Goal: Information Seeking & Learning: Check status

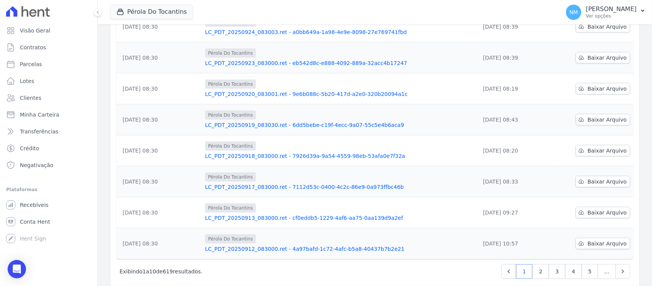
scroll to position [190, 0]
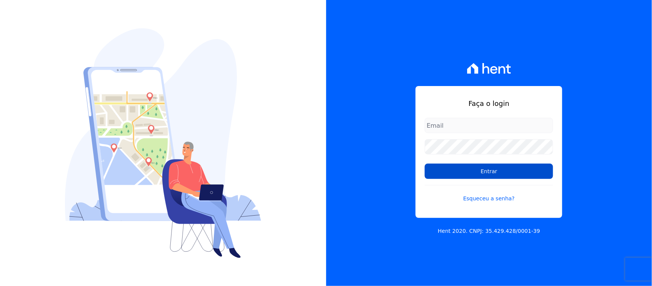
type input "[PERSON_NAME][EMAIL_ADDRESS][PERSON_NAME][DOMAIN_NAME]"
click at [480, 172] on input "Entrar" at bounding box center [489, 170] width 128 height 15
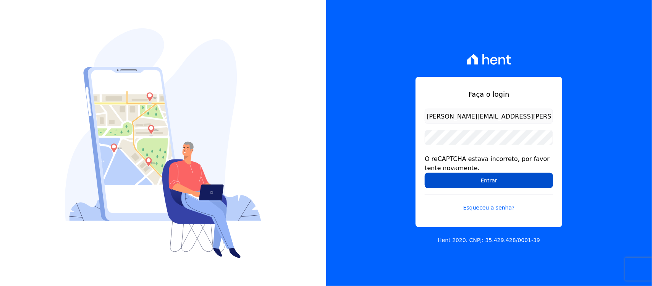
click at [472, 179] on input "Entrar" at bounding box center [489, 180] width 128 height 15
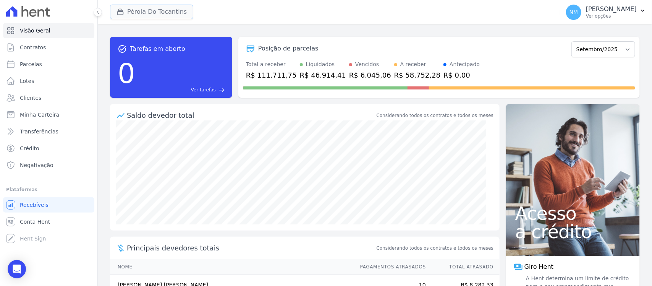
click at [138, 14] on button "Pérola Do Tocantins" at bounding box center [151, 12] width 83 height 15
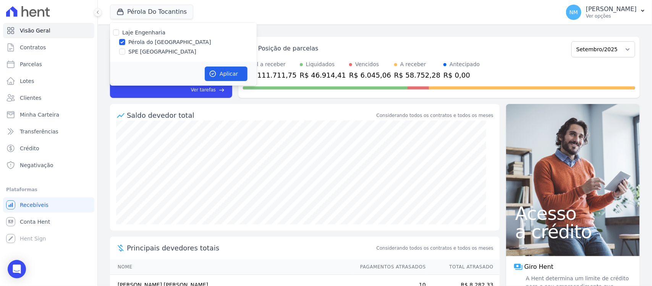
click at [149, 50] on label "SPE [GEOGRAPHIC_DATA]" at bounding box center [162, 52] width 68 height 8
click at [125, 50] on input "SPE [GEOGRAPHIC_DATA]" at bounding box center [122, 51] width 6 height 6
checkbox input "true"
drag, startPoint x: 163, startPoint y: 42, endPoint x: 173, endPoint y: 46, distance: 9.9
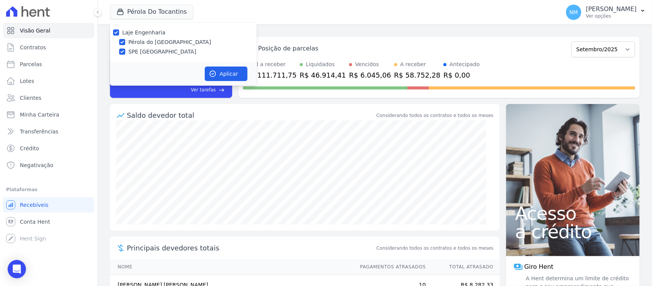
click at [164, 42] on label "Pérola do [GEOGRAPHIC_DATA]" at bounding box center [169, 42] width 83 height 8
click at [125, 42] on input "Pérola do [GEOGRAPHIC_DATA]" at bounding box center [122, 42] width 6 height 6
checkbox input "false"
click at [224, 71] on button "Aplicar" at bounding box center [226, 73] width 43 height 15
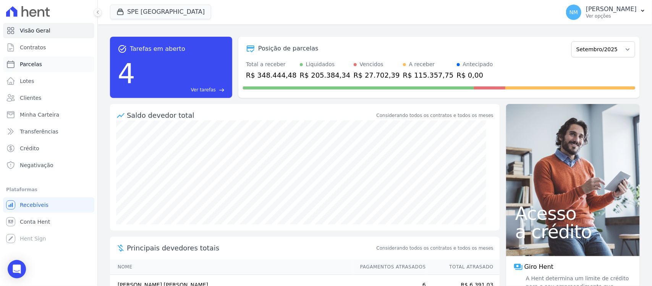
click at [56, 67] on link "Parcelas" at bounding box center [48, 64] width 91 height 15
select select
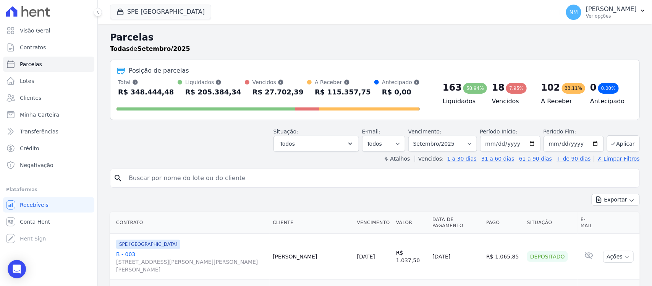
click at [167, 179] on input "search" at bounding box center [380, 177] width 512 height 15
type input "killdery"
select select
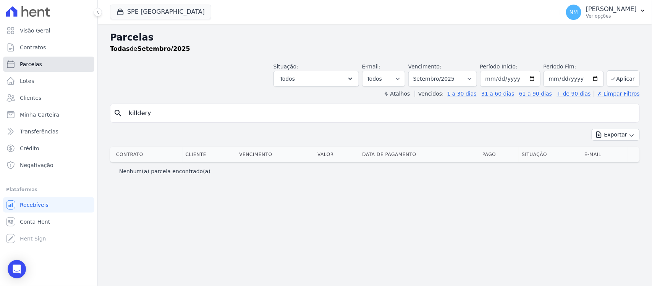
click at [52, 57] on link "Parcelas" at bounding box center [48, 64] width 91 height 15
select select
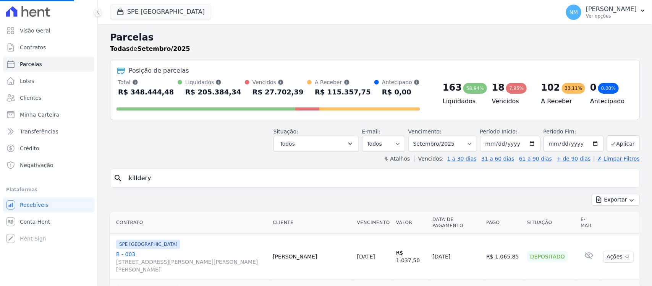
scroll to position [48, 0]
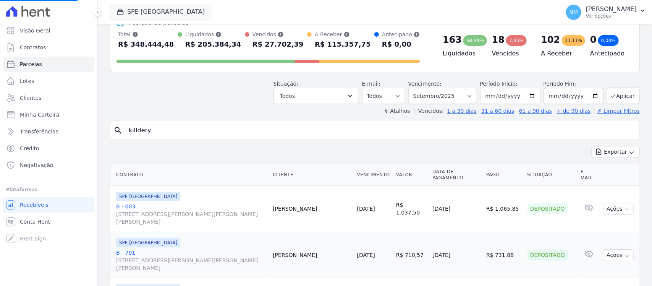
select select
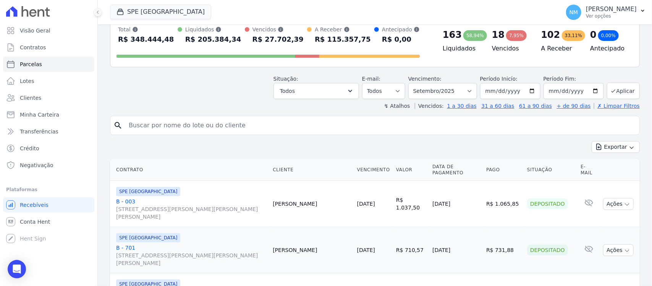
scroll to position [0, 0]
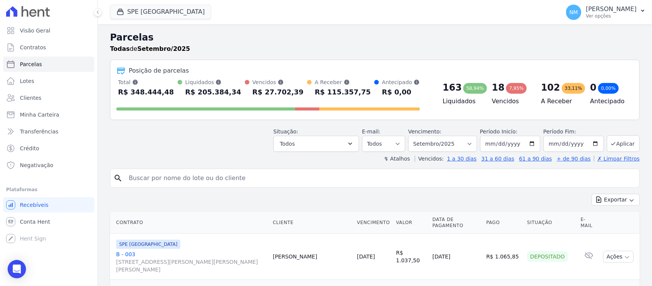
click at [149, 173] on input "search" at bounding box center [380, 177] width 512 height 15
type input "kildery"
select select
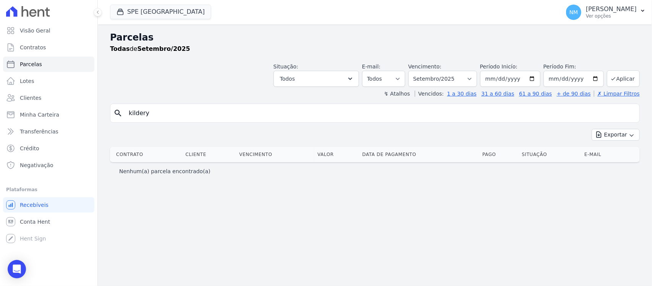
click at [158, 115] on input "kildery" at bounding box center [380, 112] width 512 height 15
type input "killdery"
select select
click at [59, 66] on link "Parcelas" at bounding box center [48, 64] width 91 height 15
select select
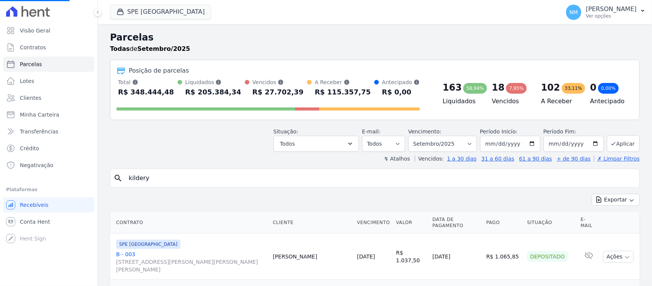
click at [167, 178] on input "kildery" at bounding box center [380, 177] width 512 height 15
select select
click at [171, 177] on input "search" at bounding box center [380, 177] width 512 height 15
click at [163, 178] on input "kilder" at bounding box center [380, 177] width 512 height 15
type input "killdery"
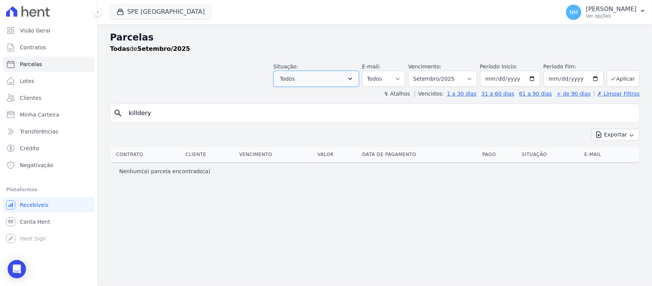
click at [359, 81] on button "Todos" at bounding box center [316, 79] width 86 height 16
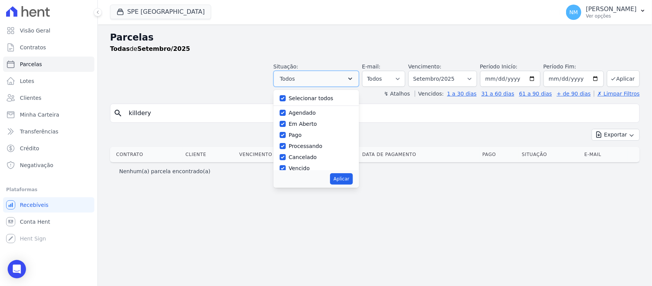
click at [354, 80] on icon "button" at bounding box center [350, 79] width 8 height 8
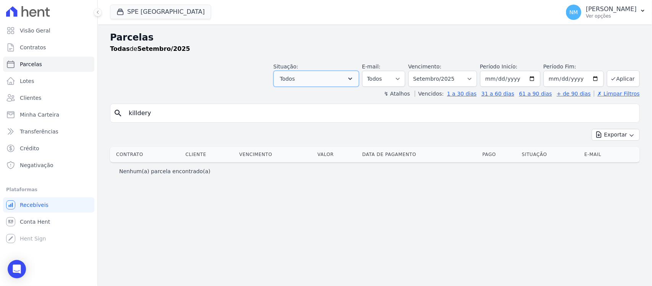
click at [354, 80] on icon "button" at bounding box center [350, 79] width 8 height 8
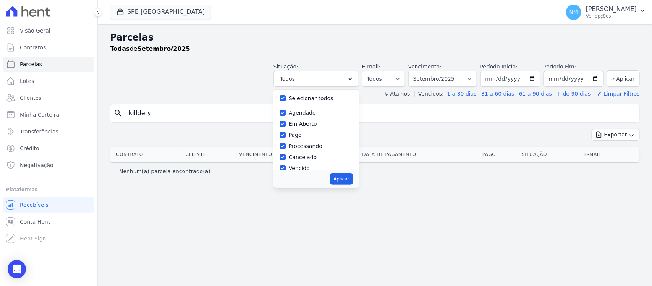
click at [346, 99] on div "Selecionar todos" at bounding box center [316, 98] width 73 height 11
click at [352, 181] on button "Aplicar" at bounding box center [341, 178] width 23 height 11
select select "scheduled"
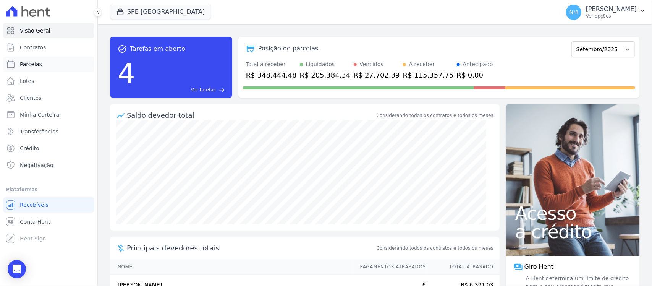
click at [59, 63] on link "Parcelas" at bounding box center [48, 64] width 91 height 15
select select
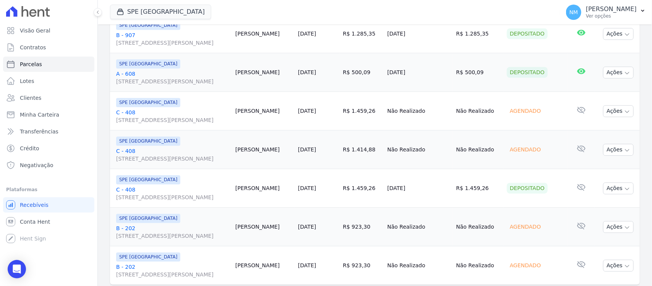
scroll to position [942, 0]
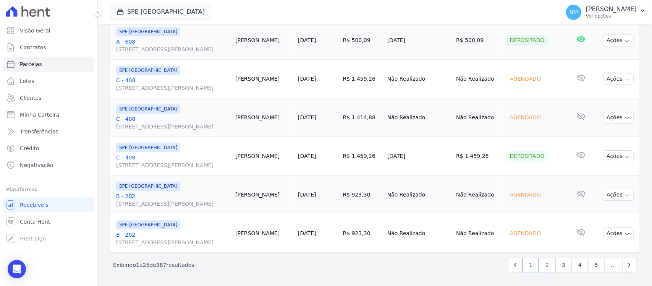
click at [540, 260] on link "2" at bounding box center [547, 264] width 16 height 15
select select
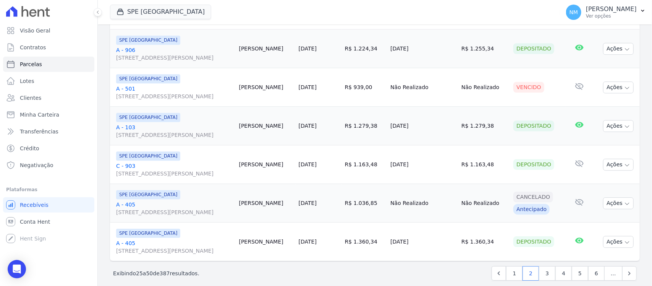
scroll to position [942, 0]
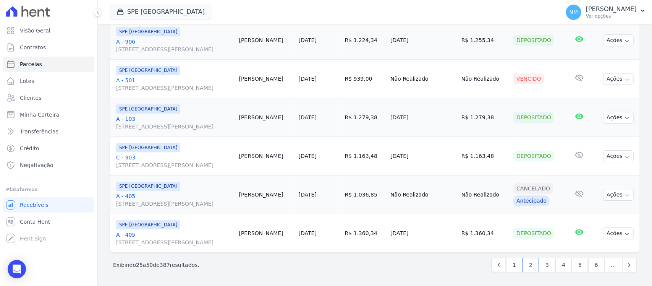
drag, startPoint x: 21, startPoint y: 263, endPoint x: 27, endPoint y: 258, distance: 7.3
click at [22, 263] on div "Open Intercom Messenger" at bounding box center [17, 269] width 18 height 18
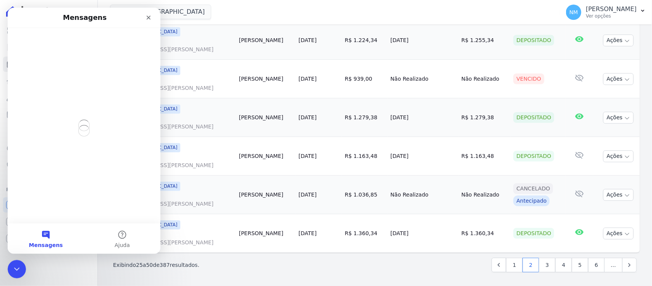
scroll to position [0, 0]
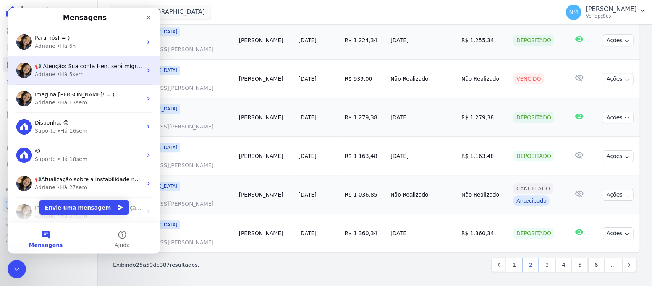
drag, startPoint x: 94, startPoint y: 70, endPoint x: 99, endPoint y: 69, distance: 5.0
click at [95, 69] on div "📢 Atenção: Sua conta Hent será migrada para a Conta Arke! Estamos trazendo para…" at bounding box center [89, 70] width 108 height 16
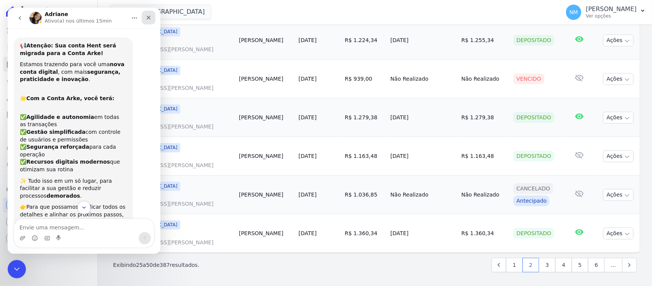
click at [152, 15] on div "Fechar" at bounding box center [149, 18] width 14 height 14
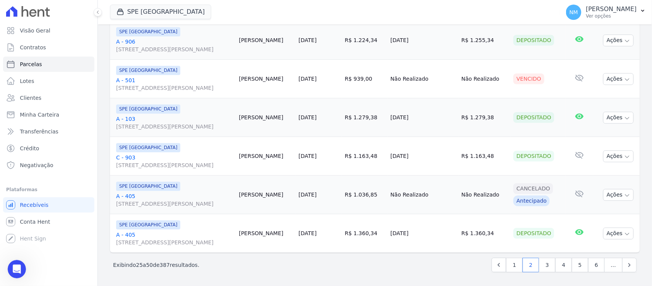
scroll to position [87, 0]
click at [21, 268] on div "Abertura do Messenger da Intercom" at bounding box center [15, 267] width 25 height 25
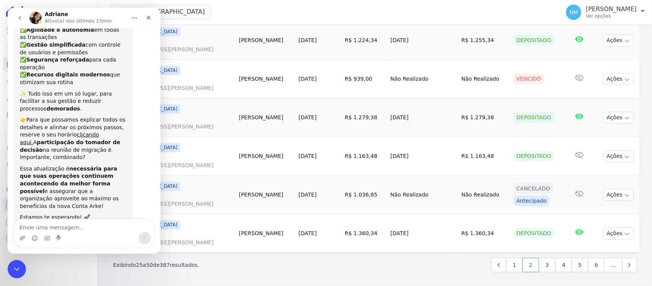
click at [18, 19] on icon "go back" at bounding box center [20, 18] width 6 height 6
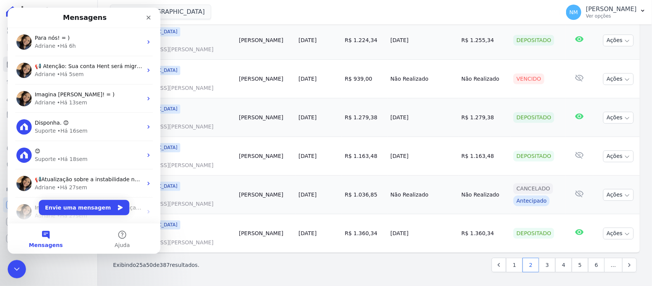
scroll to position [0, 0]
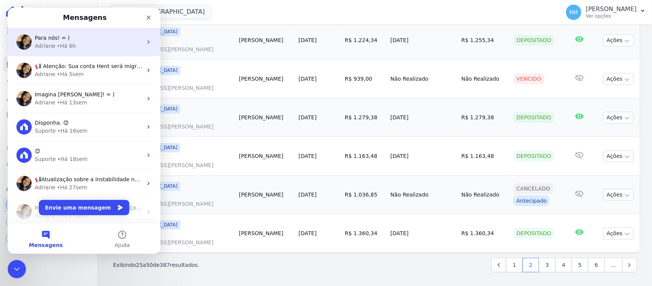
click at [89, 44] on div "Adriane • Há 6h" at bounding box center [89, 46] width 108 height 8
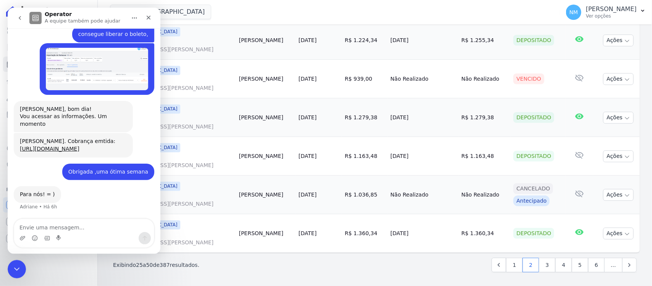
scroll to position [4538, 0]
click at [79, 145] on link "[URL][DOMAIN_NAME]" at bounding box center [50, 148] width 60 height 6
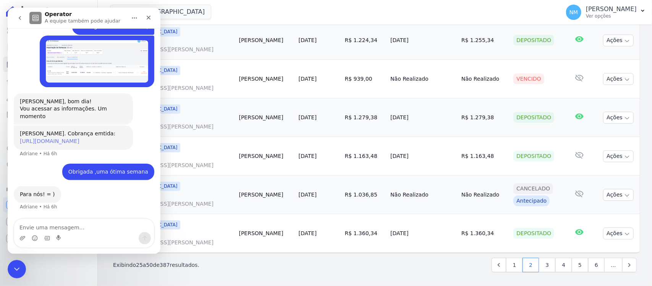
scroll to position [4545, 0]
drag, startPoint x: 10, startPoint y: 270, endPoint x: 17, endPoint y: 266, distance: 8.5
click at [9, 269] on div "Encerramento do Messenger da Intercom" at bounding box center [15, 268] width 18 height 18
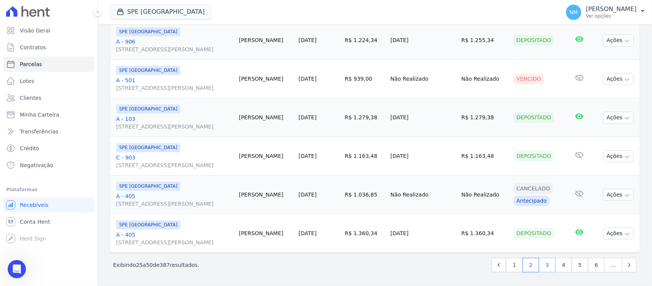
click at [541, 265] on link "3" at bounding box center [547, 264] width 16 height 15
select select
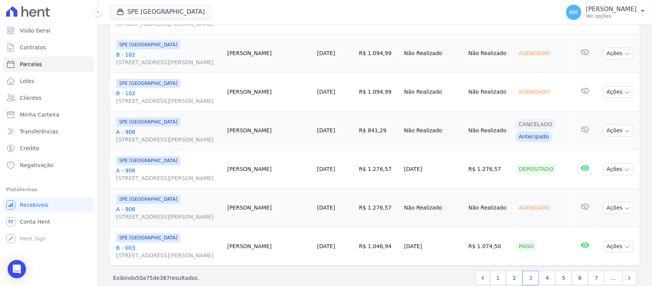
scroll to position [942, 0]
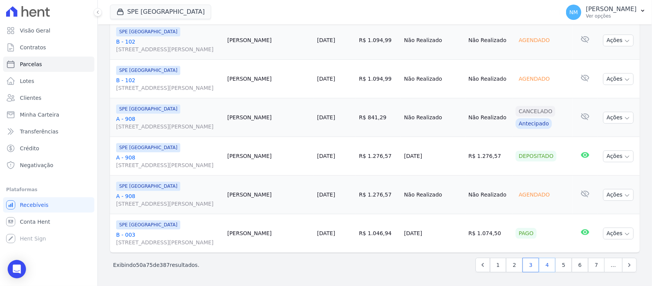
click at [540, 268] on link "4" at bounding box center [547, 264] width 16 height 15
select select
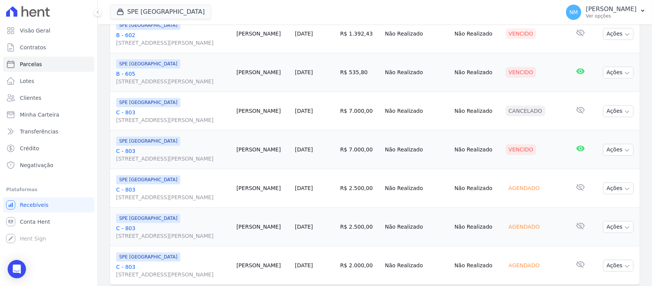
scroll to position [942, 0]
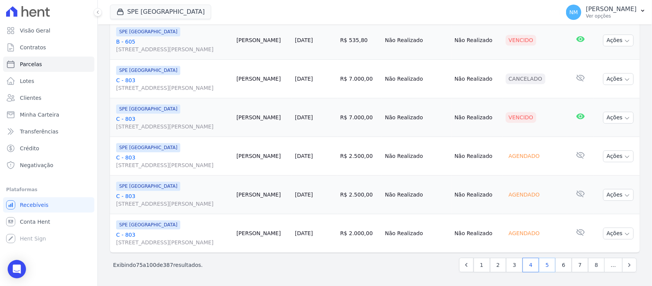
click at [539, 262] on link "5" at bounding box center [547, 264] width 16 height 15
select select
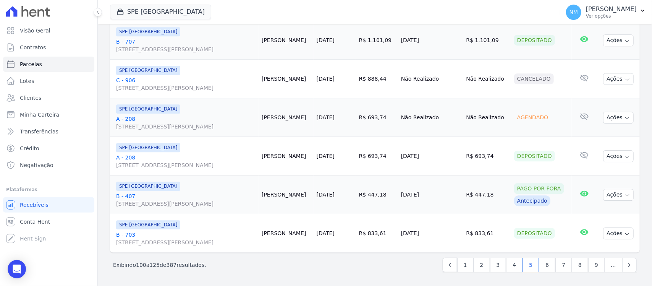
scroll to position [942, 0]
click at [539, 264] on link "6" at bounding box center [547, 264] width 16 height 15
select select
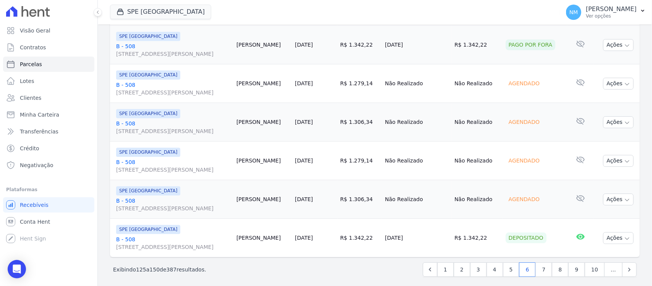
scroll to position [942, 0]
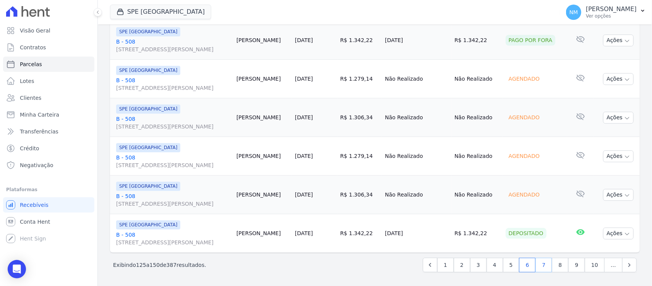
click at [537, 262] on link "7" at bounding box center [543, 264] width 16 height 15
select select
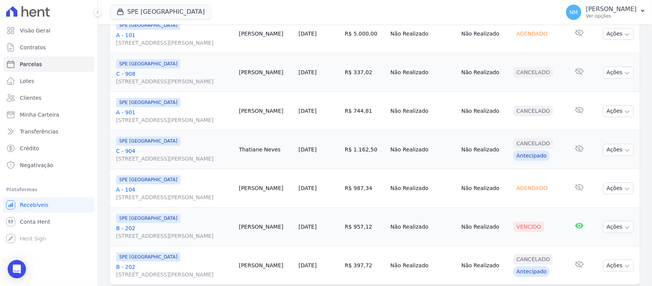
scroll to position [942, 0]
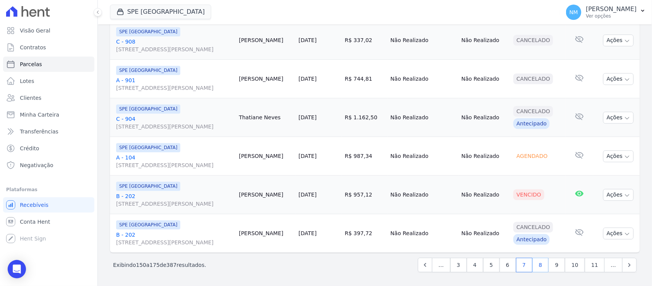
click at [537, 262] on link "8" at bounding box center [540, 264] width 16 height 15
select select
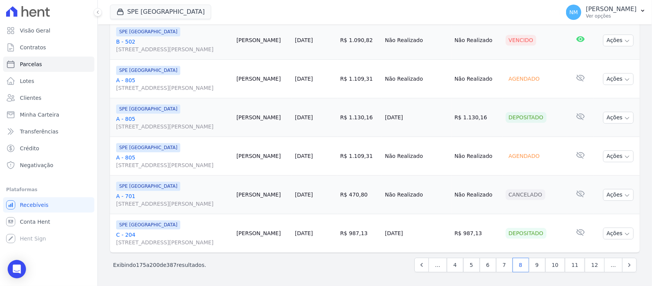
scroll to position [942, 0]
click at [536, 264] on link "9" at bounding box center [537, 264] width 16 height 15
select select
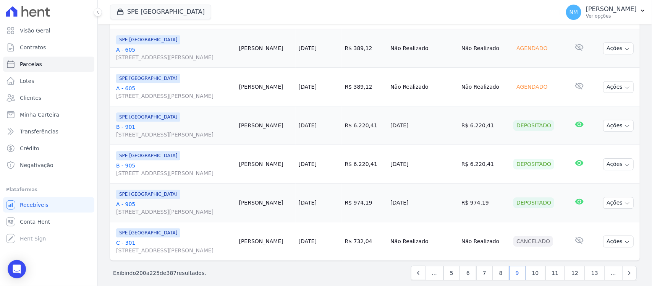
scroll to position [942, 0]
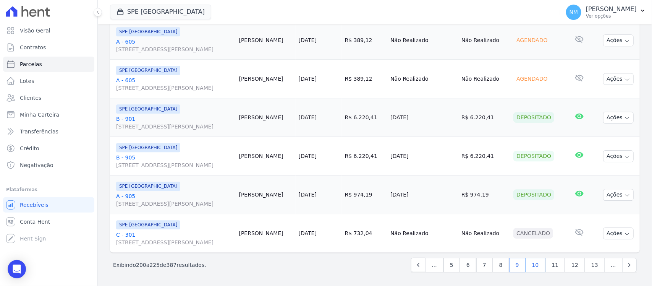
click at [533, 265] on link "10" at bounding box center [535, 264] width 20 height 15
select select
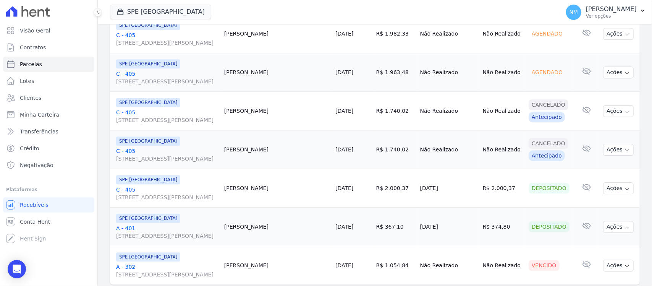
scroll to position [942, 0]
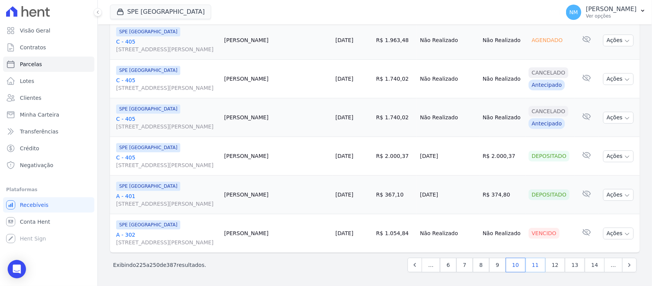
click at [533, 265] on link "11" at bounding box center [535, 264] width 20 height 15
select select
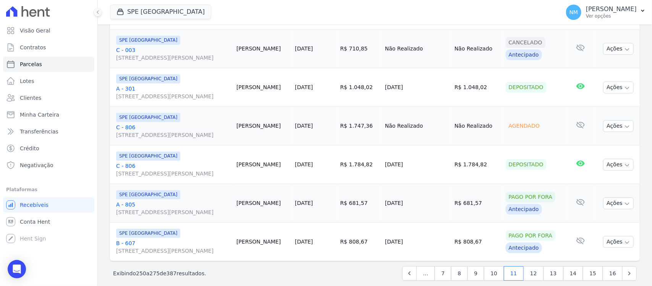
scroll to position [942, 0]
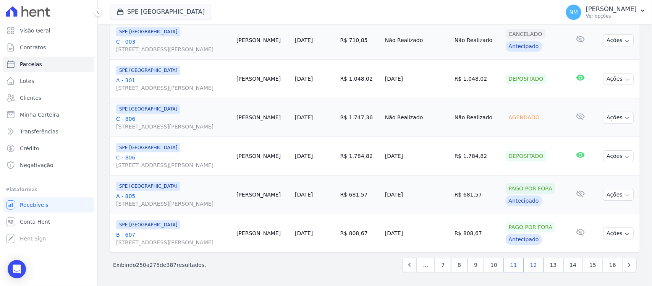
click at [530, 264] on link "12" at bounding box center [534, 264] width 20 height 15
select select
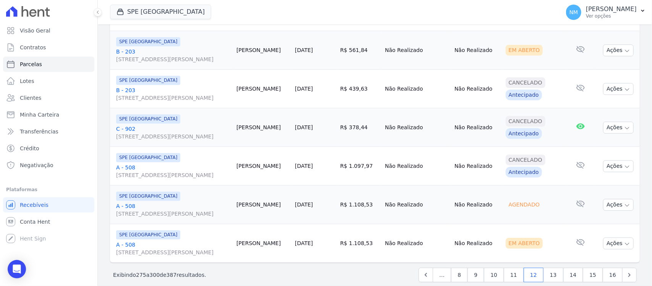
scroll to position [942, 0]
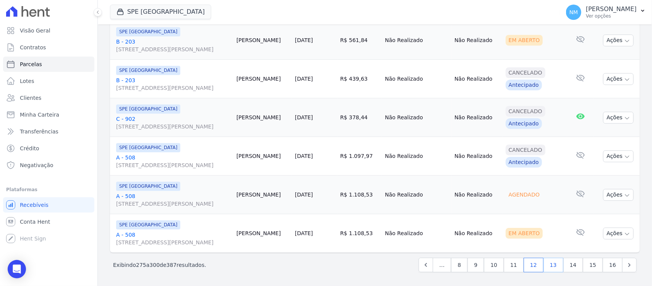
click at [550, 265] on link "13" at bounding box center [553, 264] width 20 height 15
select select
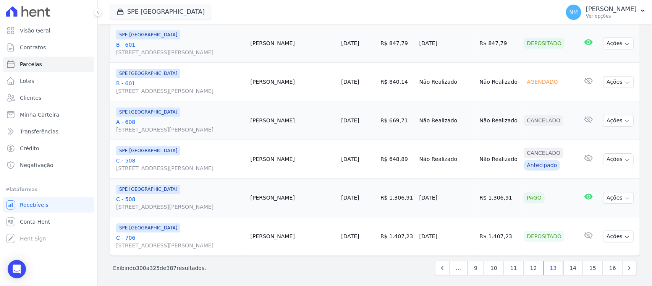
scroll to position [942, 0]
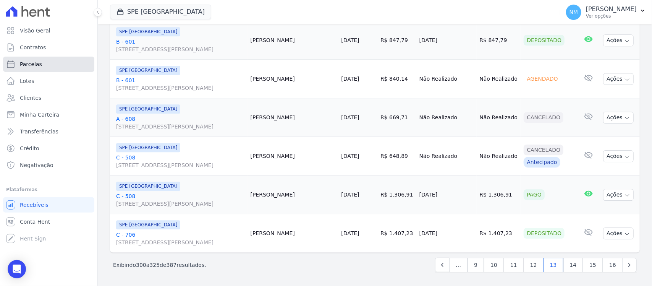
click at [70, 66] on link "Parcelas" at bounding box center [48, 64] width 91 height 15
select select
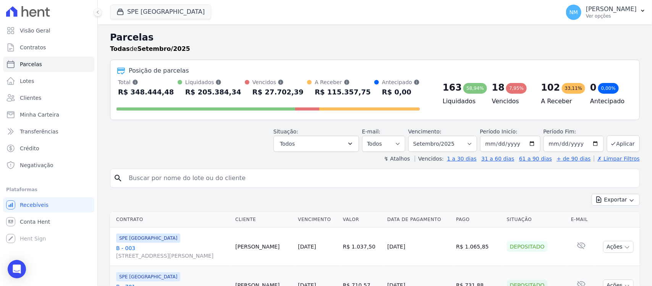
click at [144, 178] on input "search" at bounding box center [380, 177] width 512 height 15
type input "killdery"
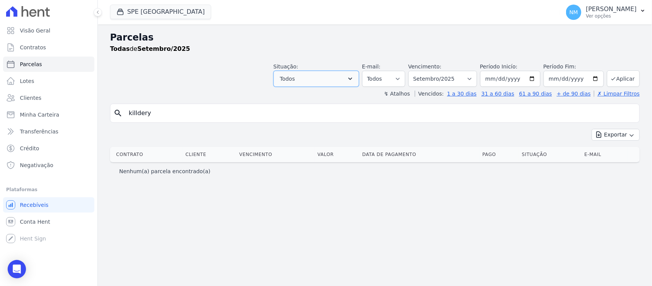
click at [354, 81] on icon "button" at bounding box center [350, 79] width 8 height 8
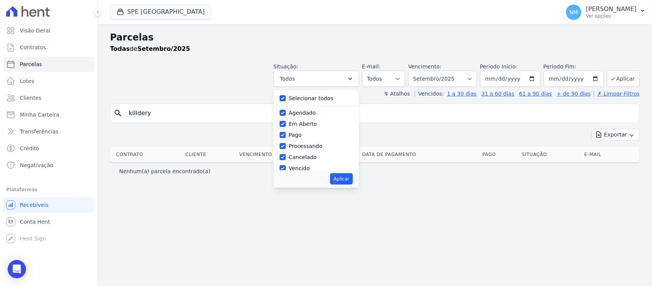
click at [343, 99] on div "Selecionar todos" at bounding box center [316, 98] width 73 height 11
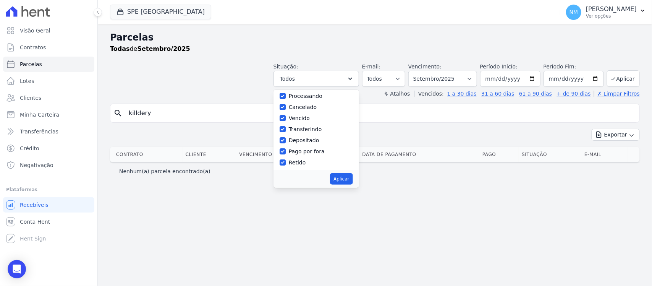
scroll to position [51, 0]
click at [352, 180] on button "Aplicar" at bounding box center [341, 178] width 23 height 11
select select "scheduled"
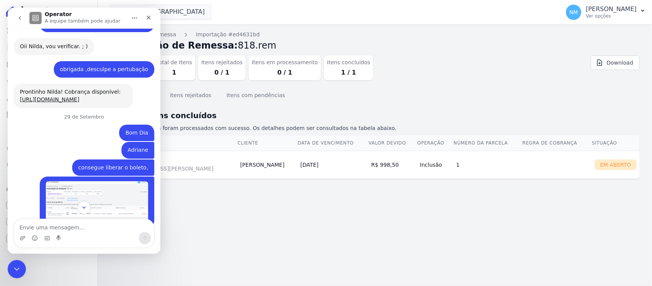
scroll to position [4251, 0]
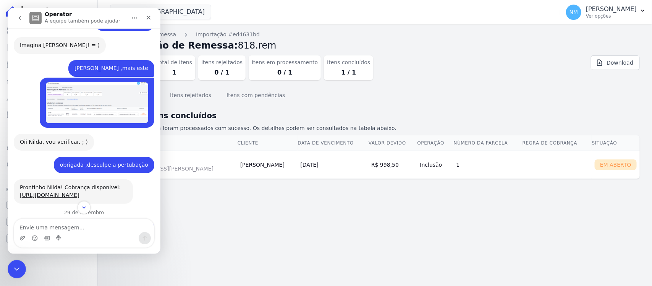
click at [103, 123] on img "NILDA diz…" at bounding box center [97, 102] width 102 height 41
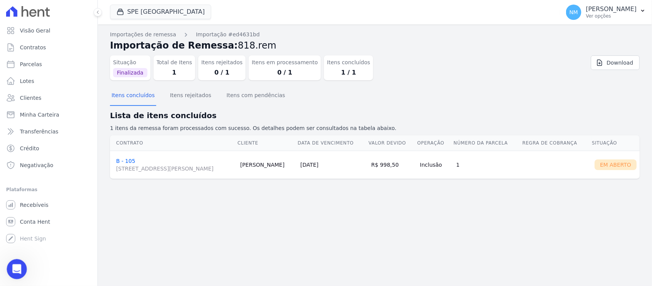
scroll to position [4531, 0]
drag, startPoint x: 19, startPoint y: 265, endPoint x: 23, endPoint y: 264, distance: 3.9
click at [23, 264] on div "Abertura do Messenger da Intercom" at bounding box center [15, 267] width 25 height 25
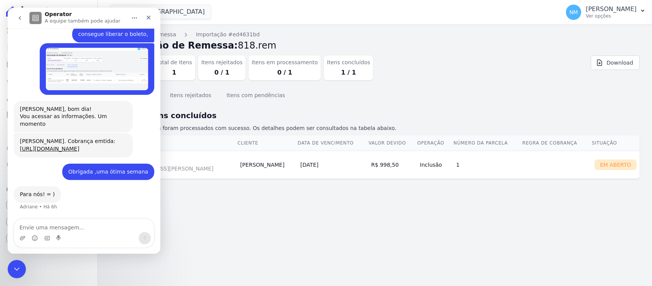
scroll to position [4538, 0]
drag, startPoint x: 98, startPoint y: 515, endPoint x: 13, endPoint y: 267, distance: 262.2
click at [13, 267] on icon "Encerramento do Messenger da Intercom" at bounding box center [15, 267] width 9 height 9
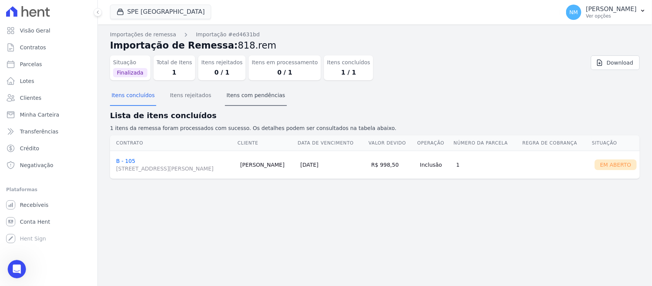
click at [262, 228] on div "Importações de remessa Importação #ed4631bd Importação de Remessa: 818.rem Situ…" at bounding box center [375, 154] width 554 height 261
click at [69, 68] on link "Parcelas" at bounding box center [48, 64] width 91 height 15
select select
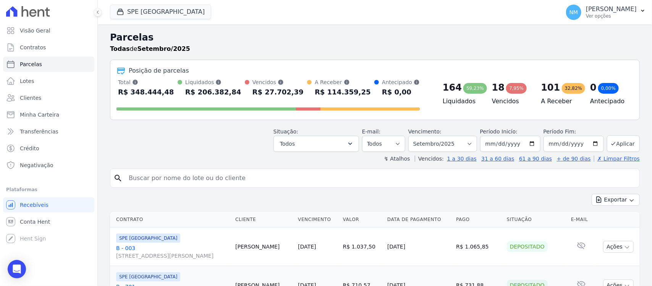
click at [175, 180] on input "search" at bounding box center [380, 177] width 512 height 15
type input "killdery"
select select
